Goal: Task Accomplishment & Management: Use online tool/utility

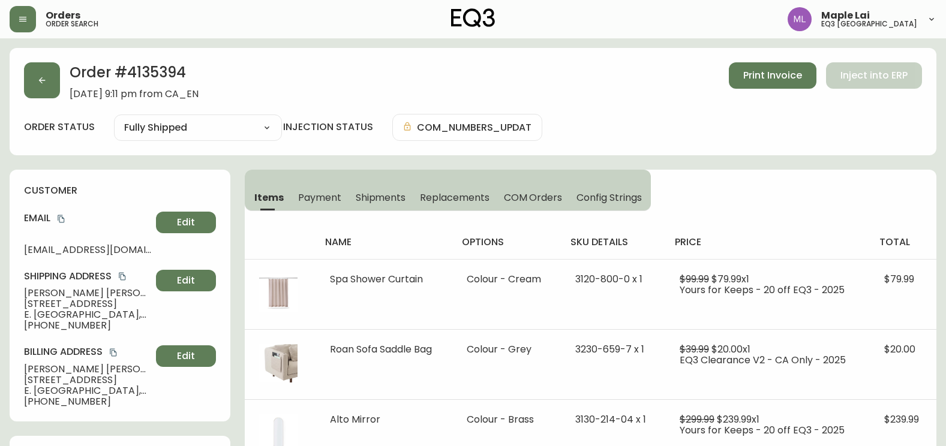
select select "FULLY_SHIPPED"
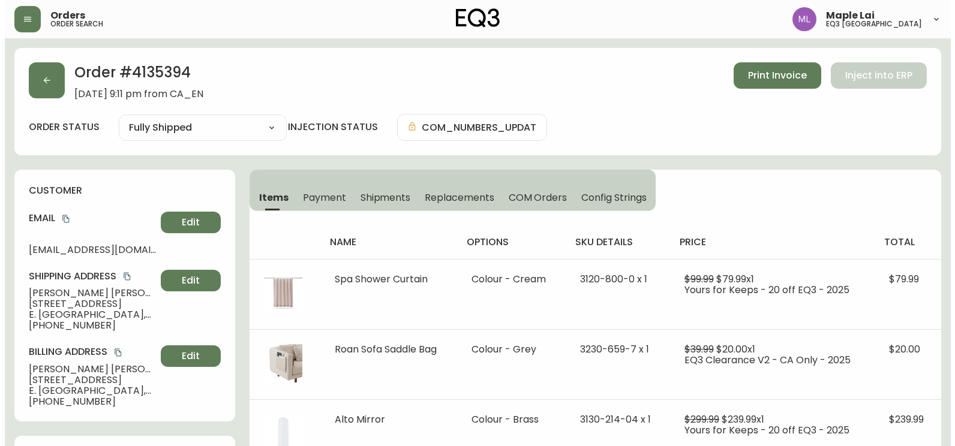
scroll to position [120, 0]
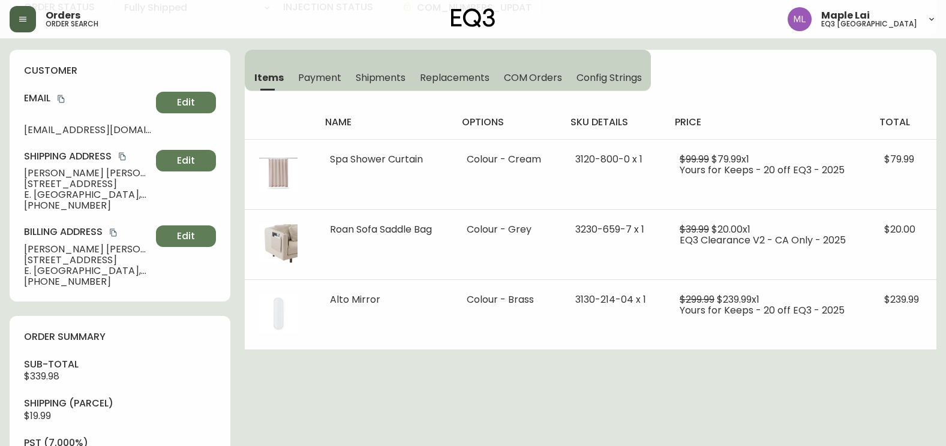
click at [26, 26] on button "button" at bounding box center [23, 19] width 26 height 26
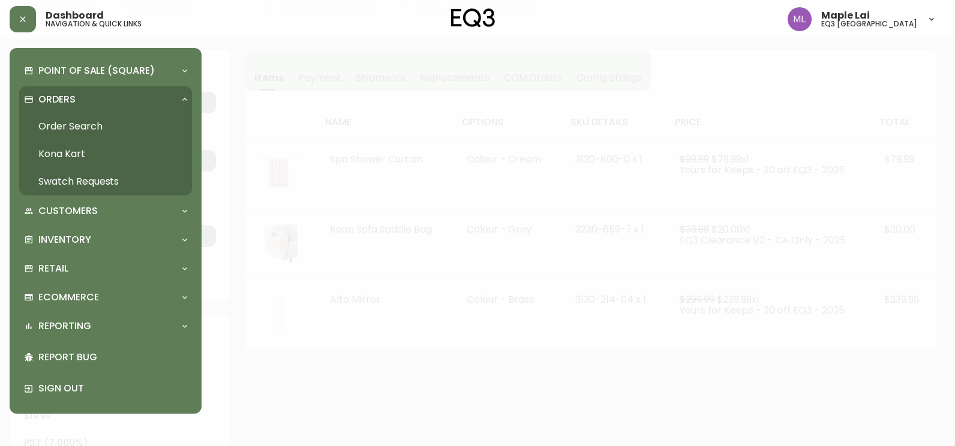
scroll to position [121, 0]
click at [98, 236] on div "Inventory" at bounding box center [99, 239] width 151 height 13
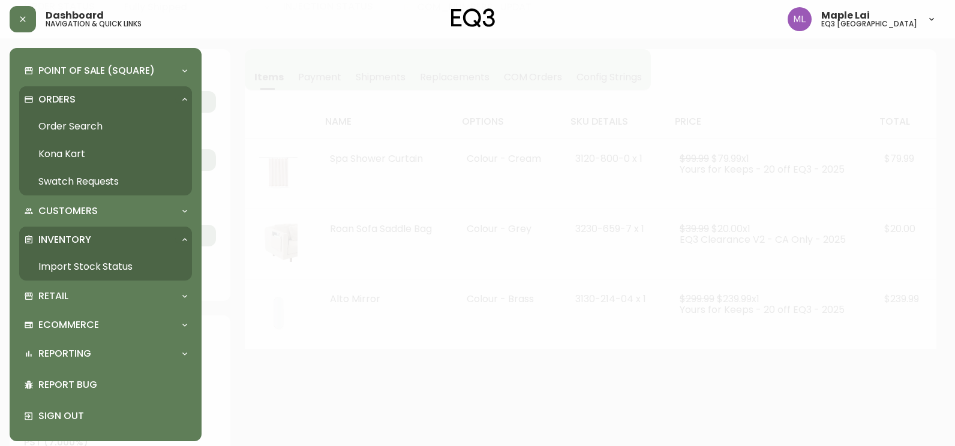
click at [109, 267] on link "Import Stock Status" at bounding box center [105, 267] width 173 height 28
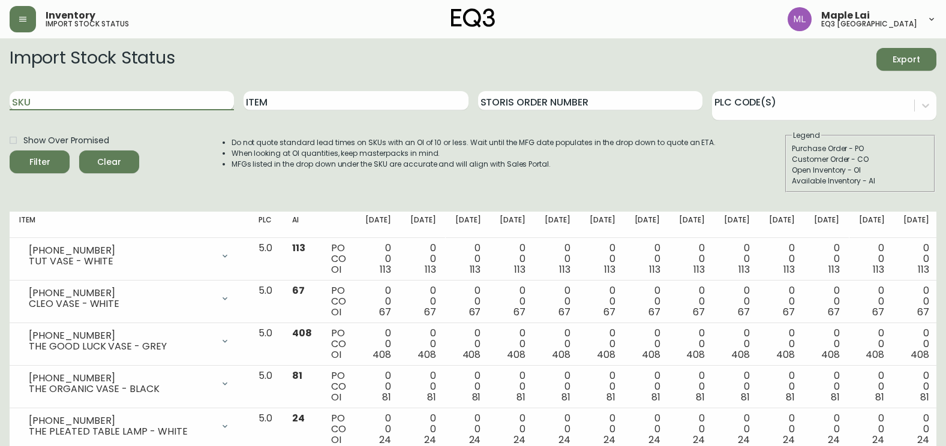
click at [162, 103] on input "SKU" at bounding box center [122, 100] width 224 height 19
paste input "3020-629-13-B"
click at [185, 103] on input "3020-629-13-B" at bounding box center [122, 100] width 224 height 19
click at [10, 150] on button "Filter" at bounding box center [40, 161] width 60 height 23
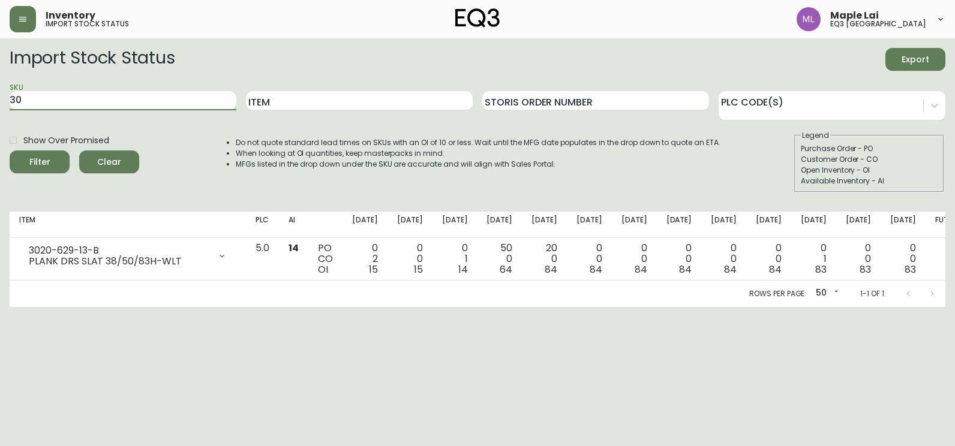
type input "3"
paste input "3020-644-13"
type input "3020-644-13"
click at [10, 150] on button "Filter" at bounding box center [40, 161] width 60 height 23
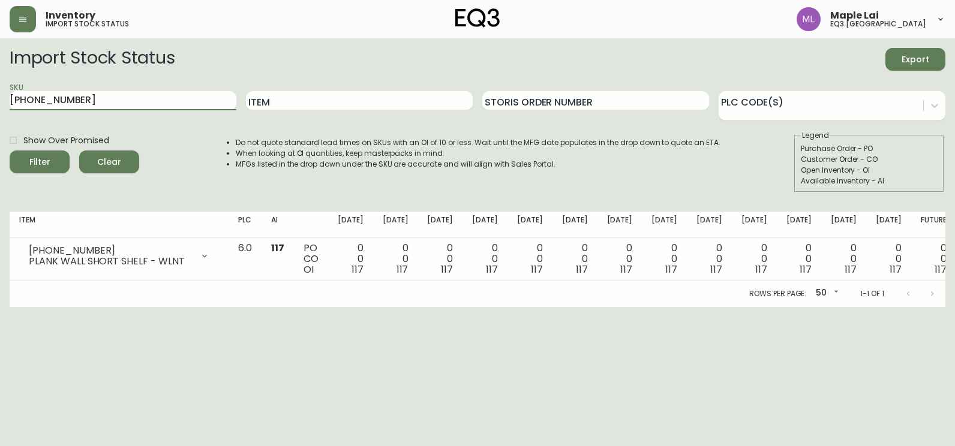
drag, startPoint x: 94, startPoint y: 103, endPoint x: -2, endPoint y: 96, distance: 96.2
click at [0, 96] on html "Inventory import stock status Maple Lai eq3 vancouver Import Stock Status Expor…" at bounding box center [477, 153] width 955 height 307
click at [301, 103] on input "Item" at bounding box center [359, 100] width 227 height 19
type input "PLANK WALL SHORT SHELF"
click at [10, 150] on button "Filter" at bounding box center [40, 161] width 60 height 23
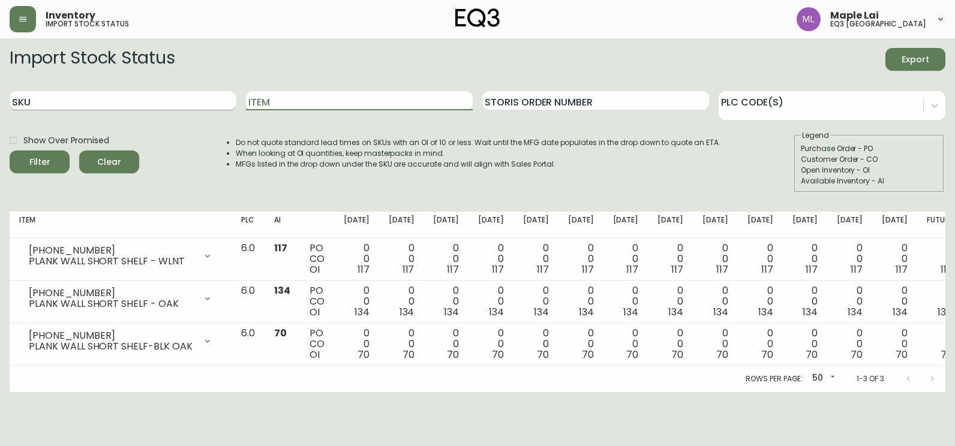
click at [87, 98] on input "SKU" at bounding box center [123, 100] width 227 height 19
paste input "3020-629-13-B"
type input "3020-629-13-B"
click at [10, 150] on button "Filter" at bounding box center [40, 161] width 60 height 23
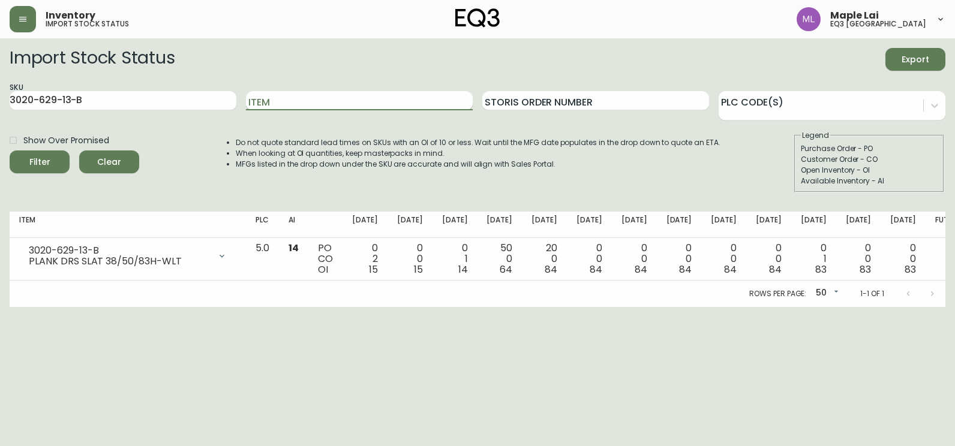
click at [309, 101] on input "Item" at bounding box center [359, 100] width 227 height 19
type input "PLANL DRS SLAT"
click at [153, 100] on input "3020-629-13-B" at bounding box center [123, 100] width 227 height 19
type input "3"
click at [380, 97] on input "PLANL DRS SLAT" at bounding box center [359, 100] width 227 height 19
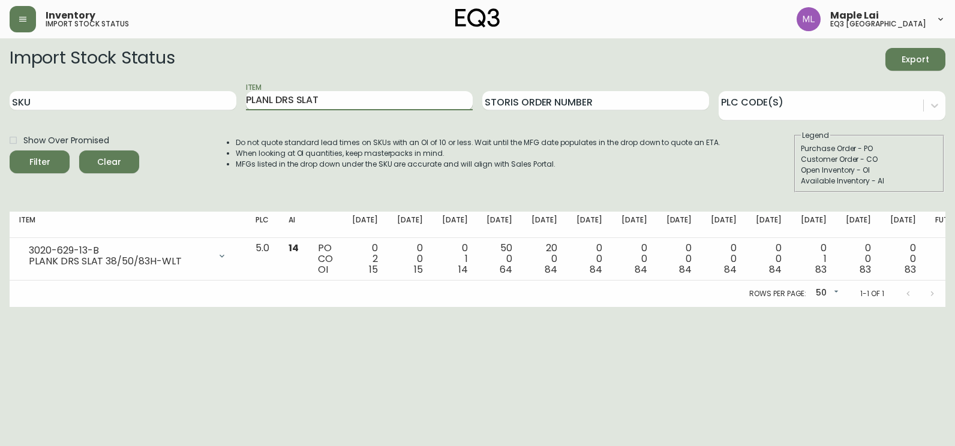
click at [10, 150] on button "Filter" at bounding box center [40, 161] width 60 height 23
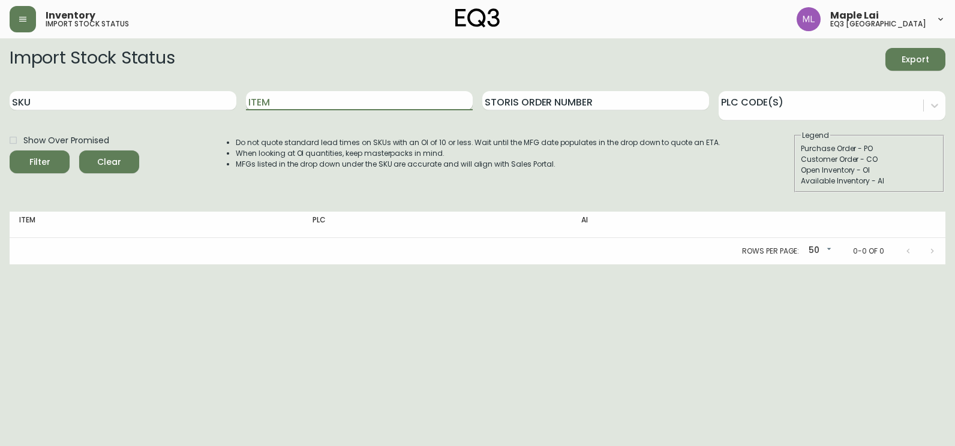
click at [374, 95] on input "Item" at bounding box center [359, 100] width 227 height 19
type input "PLANK"
click at [10, 150] on button "Filter" at bounding box center [40, 161] width 60 height 23
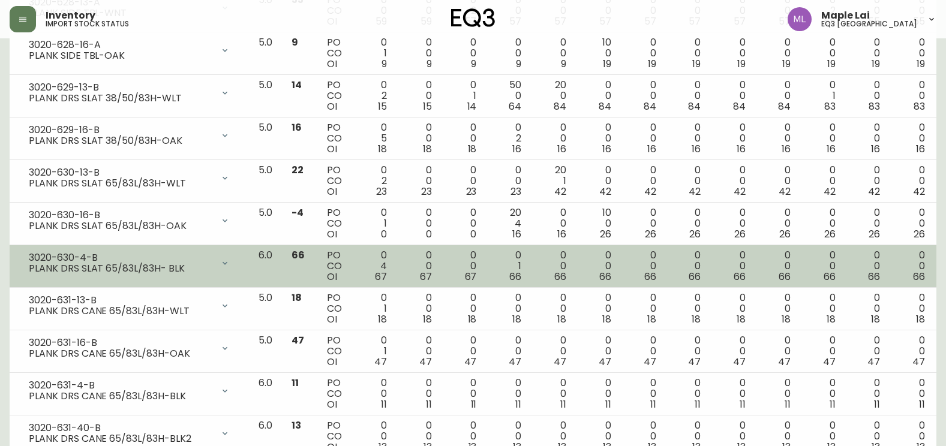
scroll to position [839, 0]
